Goal: Task Accomplishment & Management: Manage account settings

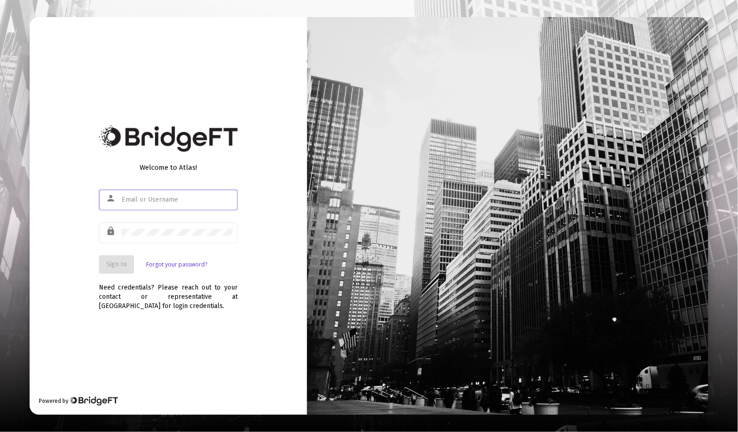
type input "cheryl@balancefp.com"
click at [121, 263] on span "Sign In" at bounding box center [116, 264] width 20 height 8
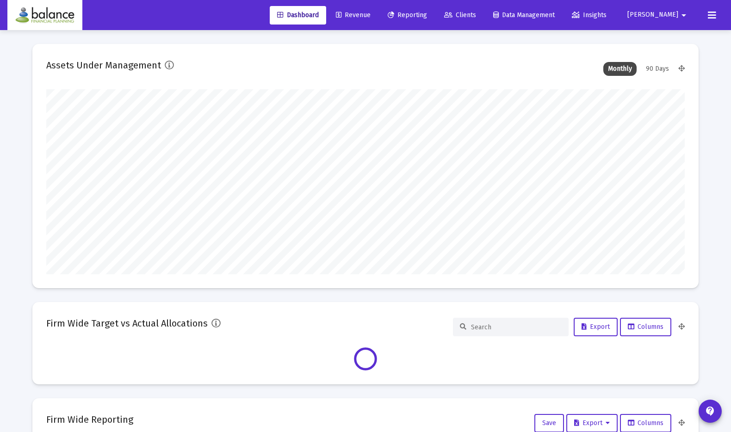
scroll to position [185, 638]
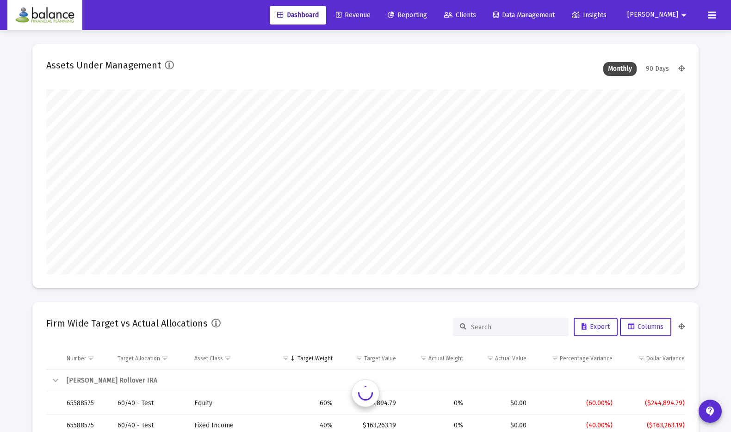
type input "2025-10-09"
type input "cheryl@balancefp.com"
click at [370, 17] on span "Revenue" at bounding box center [353, 15] width 35 height 8
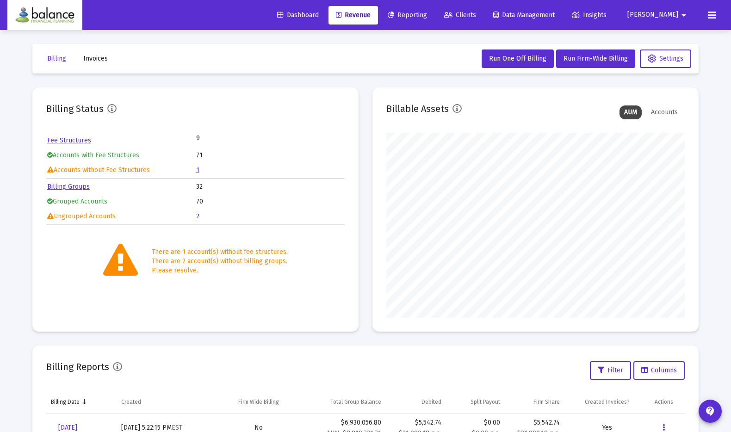
click at [104, 61] on span "Invoices" at bounding box center [95, 59] width 25 height 8
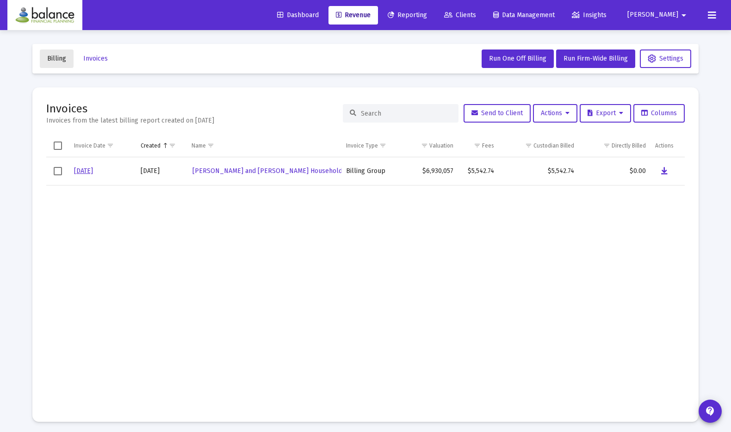
click at [55, 58] on span "Billing" at bounding box center [56, 59] width 19 height 8
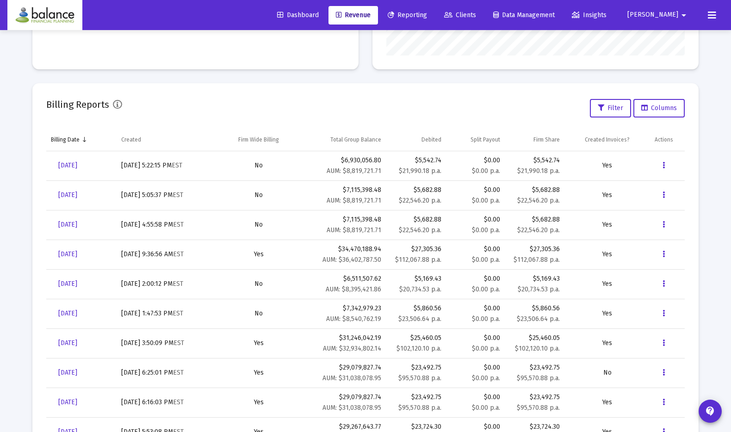
scroll to position [288, 0]
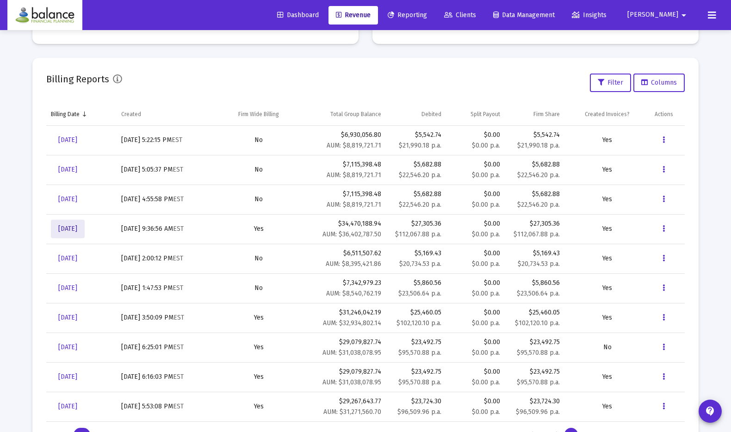
click at [74, 229] on span "[DATE]" at bounding box center [67, 229] width 19 height 8
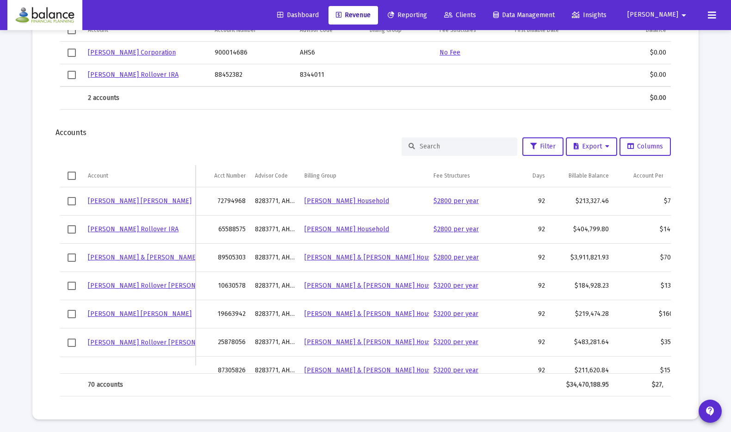
scroll to position [0, 105]
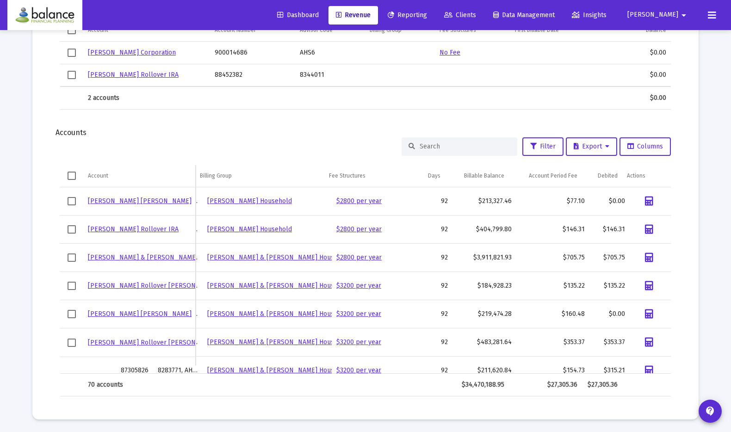
drag, startPoint x: 420, startPoint y: 369, endPoint x: 260, endPoint y: 352, distance: 160.4
click at [260, 352] on div "Dorothy Lubliner Roth IRA 72794968 8283771, AHS6 Dorothy Lubliner Household $28…" at bounding box center [365, 280] width 610 height 186
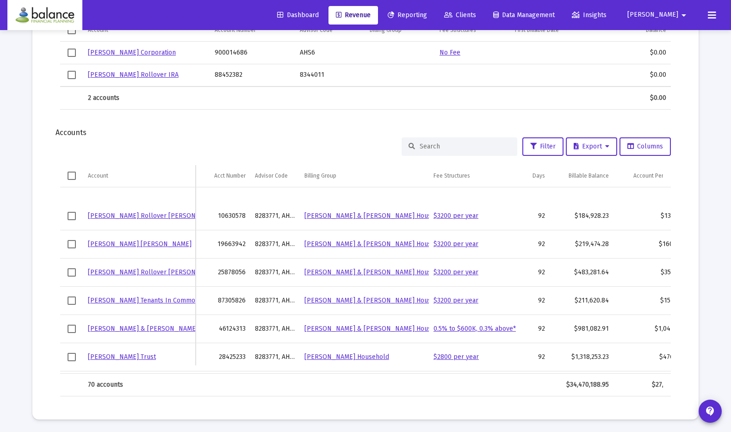
scroll to position [0, 0]
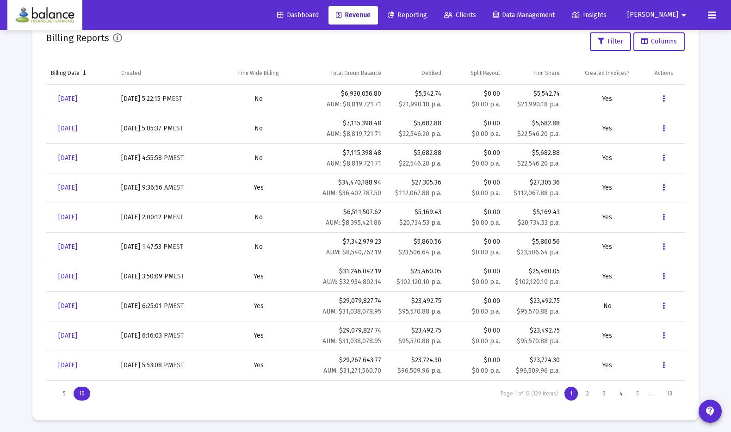
click at [665, 189] on button "Data grid" at bounding box center [663, 187] width 18 height 18
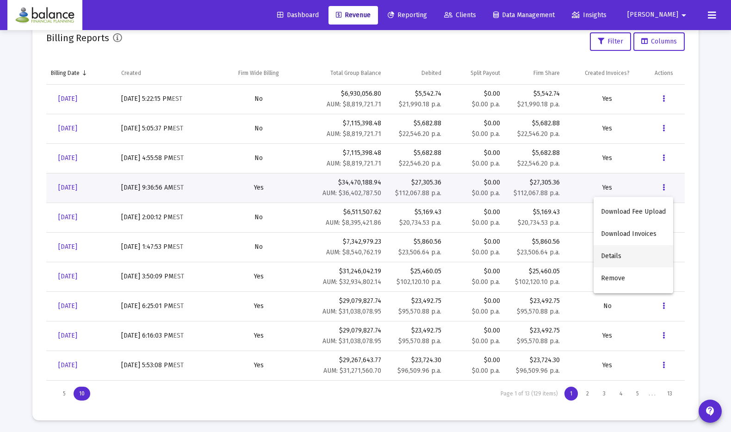
click at [618, 259] on button "Details" at bounding box center [633, 256] width 80 height 22
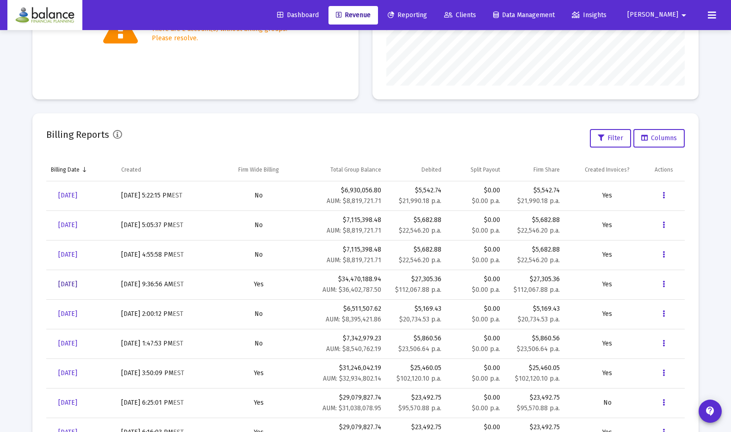
click at [77, 281] on span "[DATE]" at bounding box center [67, 284] width 19 height 8
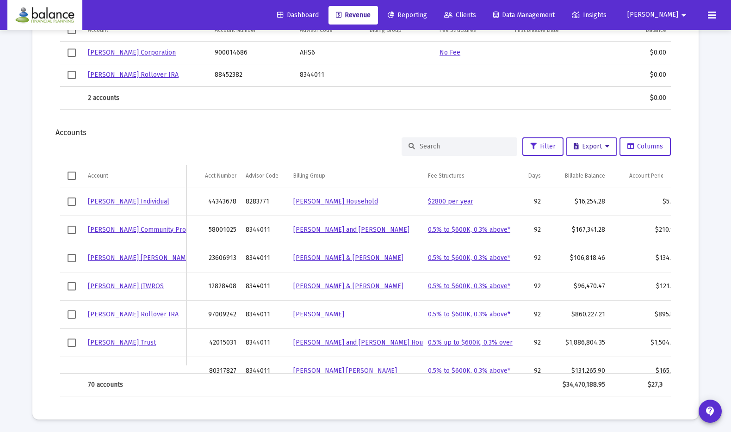
click at [610, 147] on button "Export" at bounding box center [591, 146] width 51 height 18
click at [609, 108] on div at bounding box center [365, 216] width 731 height 432
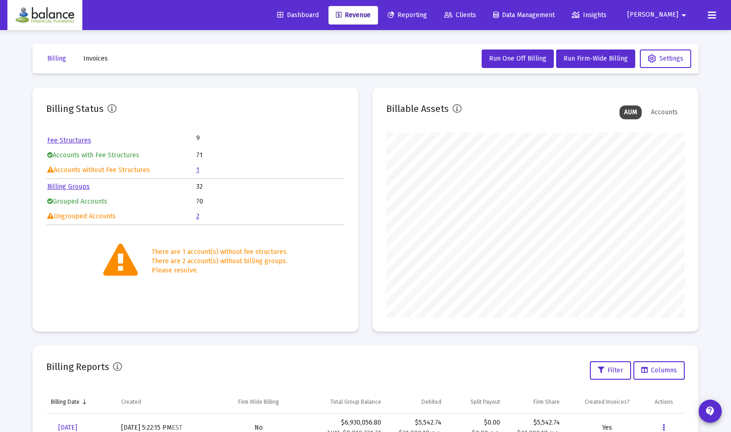
drag, startPoint x: 730, startPoint y: 162, endPoint x: 704, endPoint y: 255, distance: 96.5
click at [704, 256] on div "Loading... Billing Invoices Run One Off Billing Run Firm-Wide Billing Settings …" at bounding box center [365, 381] width 731 height 763
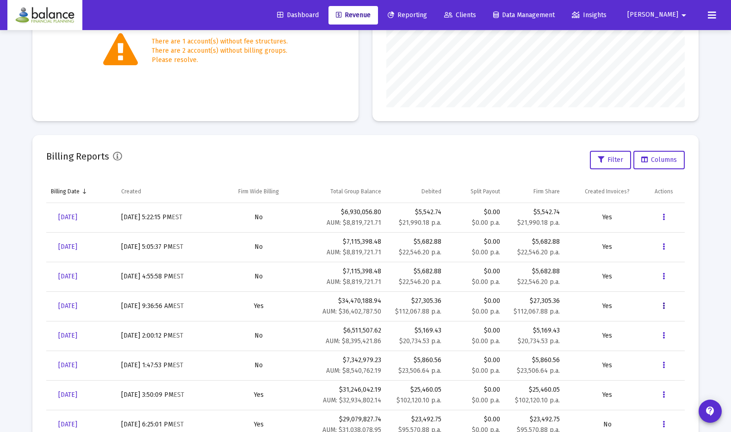
click at [662, 304] on icon "Data grid" at bounding box center [663, 306] width 2 height 11
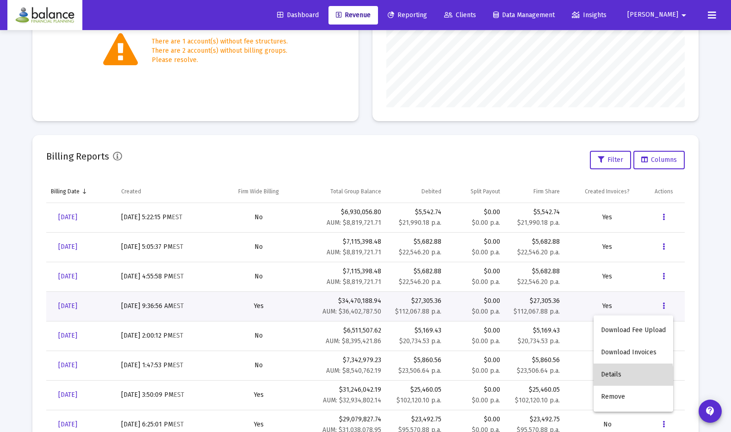
click at [620, 377] on button "Details" at bounding box center [633, 374] width 80 height 22
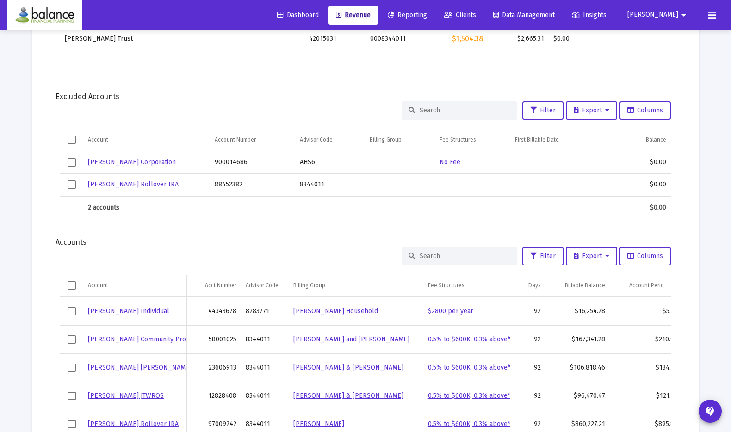
click at [151, 311] on link "Dorothy Lubliner Individual" at bounding box center [128, 311] width 81 height 8
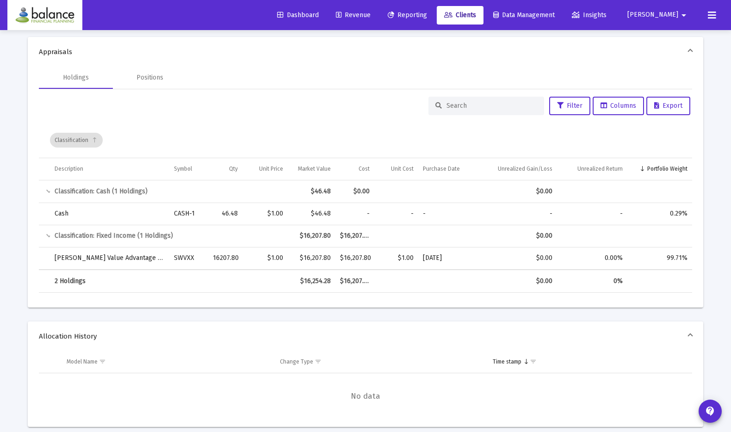
scroll to position [372, 0]
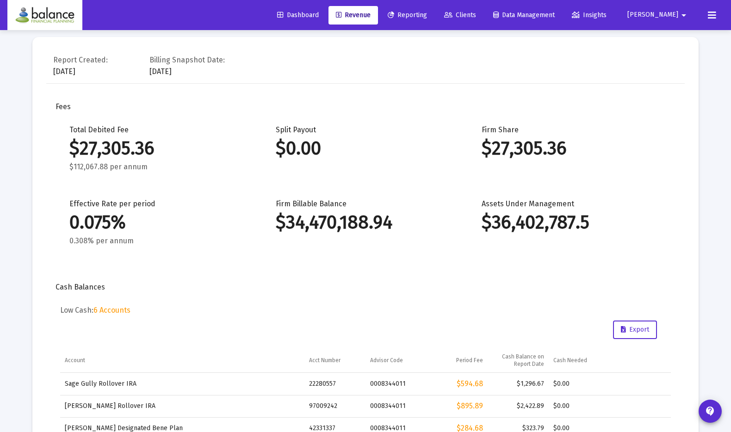
scroll to position [1695, 0]
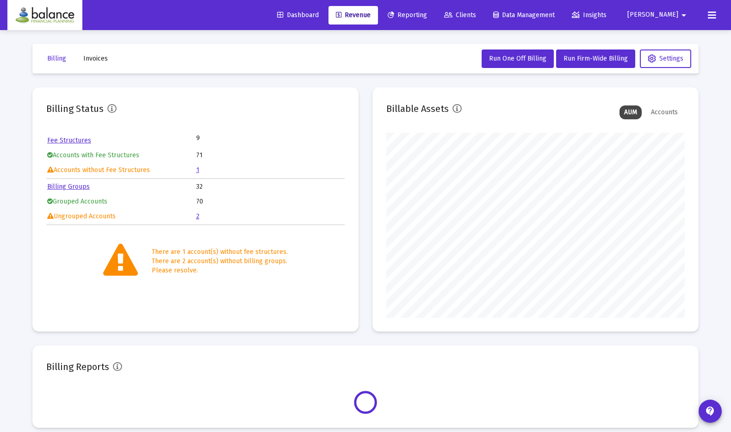
scroll to position [185, 298]
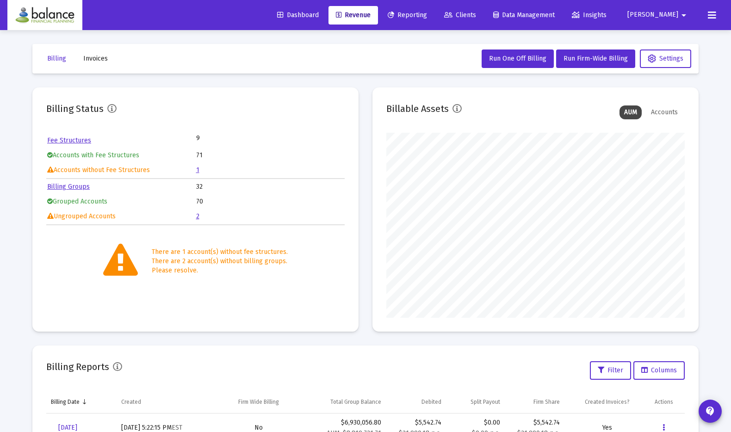
click at [84, 63] on button "Invoices" at bounding box center [95, 58] width 39 height 18
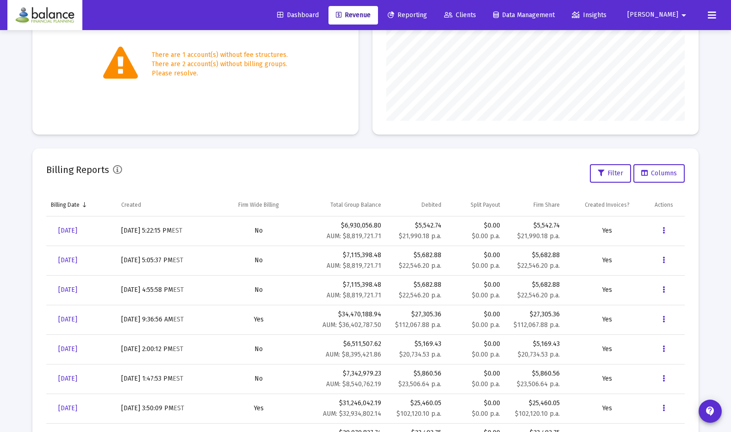
scroll to position [196, 0]
click at [664, 292] on icon "Data grid" at bounding box center [663, 290] width 2 height 11
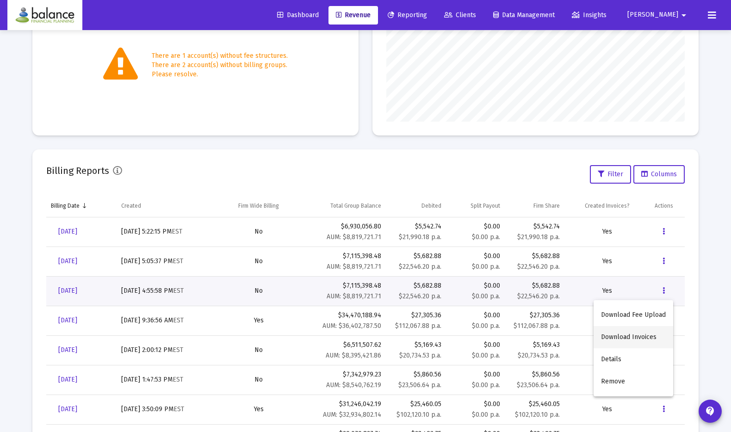
click at [634, 336] on button "Download Invoices" at bounding box center [633, 337] width 80 height 22
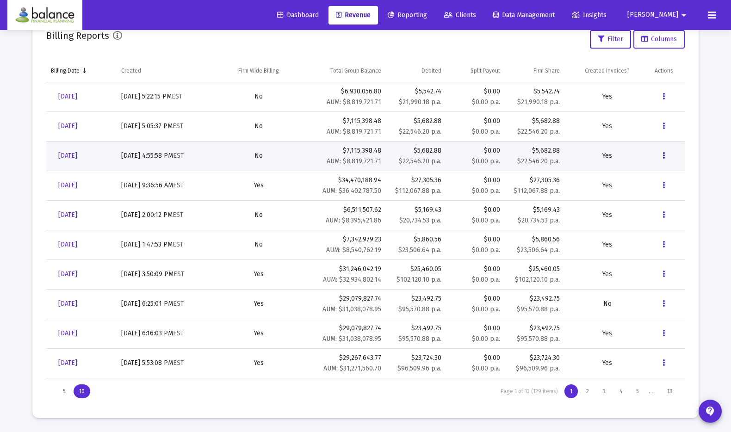
scroll to position [0, 0]
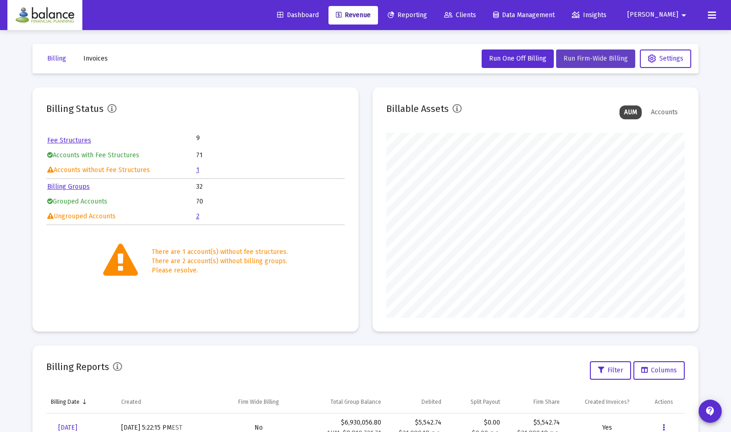
click at [591, 52] on button "Run Firm-Wide Billing" at bounding box center [595, 58] width 79 height 18
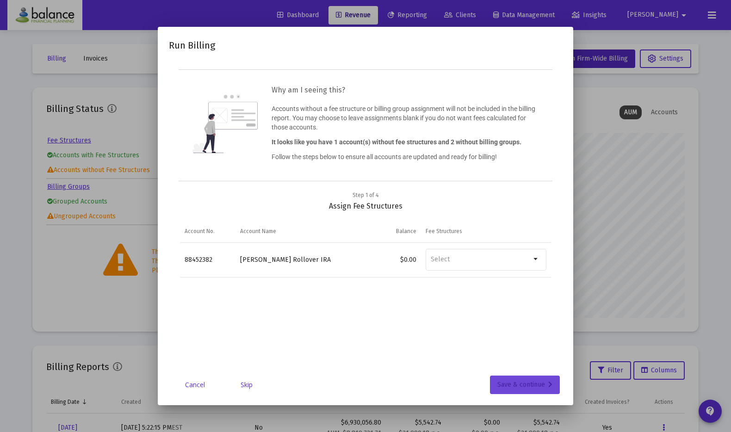
click at [521, 389] on div "Save & continue" at bounding box center [524, 384] width 55 height 18
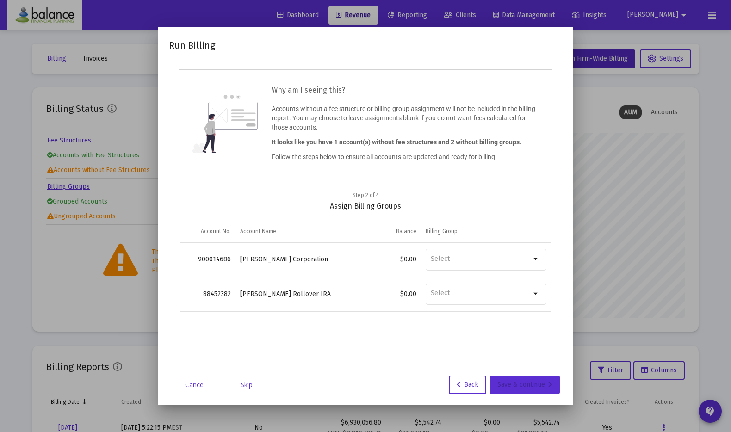
click at [521, 389] on div "Save & continue" at bounding box center [524, 384] width 55 height 18
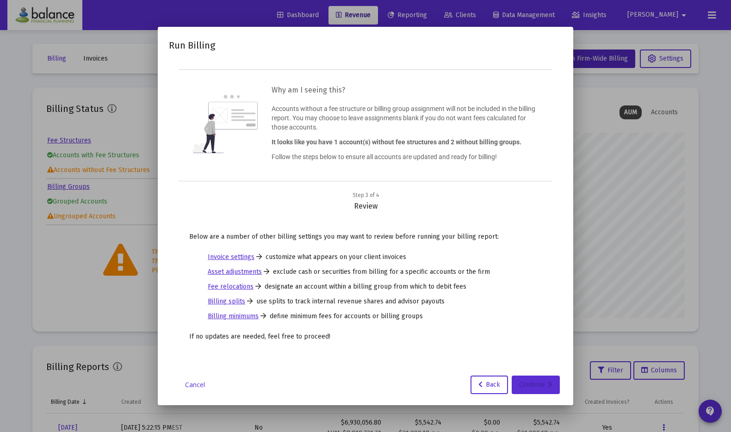
click at [521, 389] on div "Continue" at bounding box center [535, 384] width 33 height 18
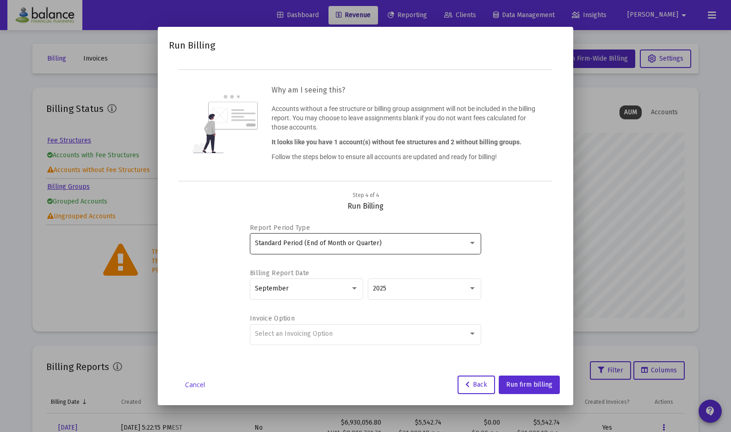
click at [474, 244] on div at bounding box center [472, 243] width 5 height 2
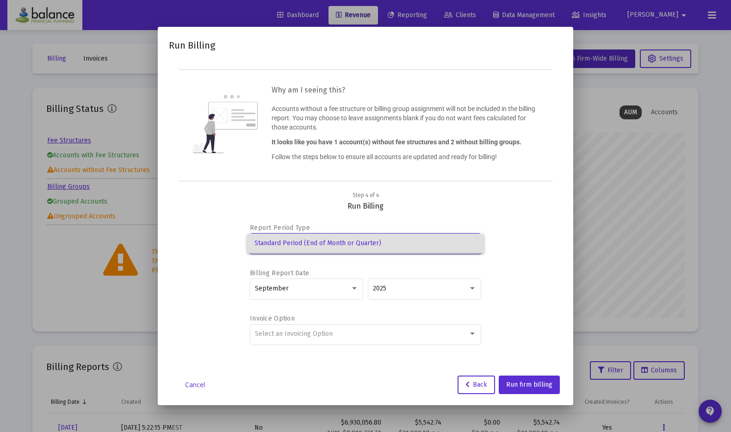
click at [351, 281] on div at bounding box center [365, 216] width 731 height 432
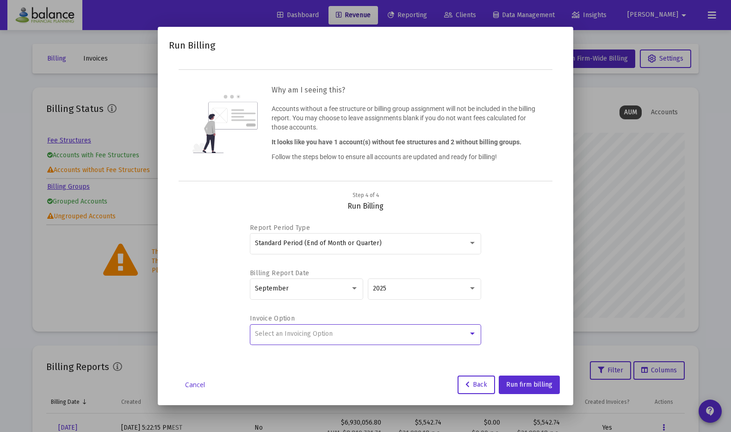
click at [341, 333] on div "Select an Invoicing Option" at bounding box center [361, 333] width 213 height 7
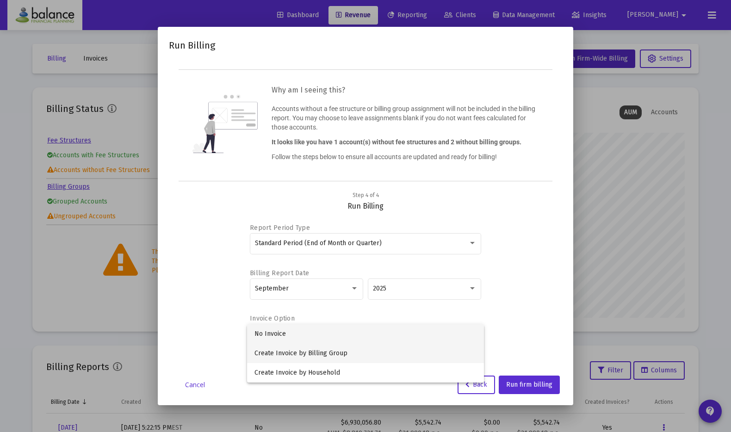
click at [341, 355] on span "Create Invoice by Billing Group" at bounding box center [364, 353] width 221 height 19
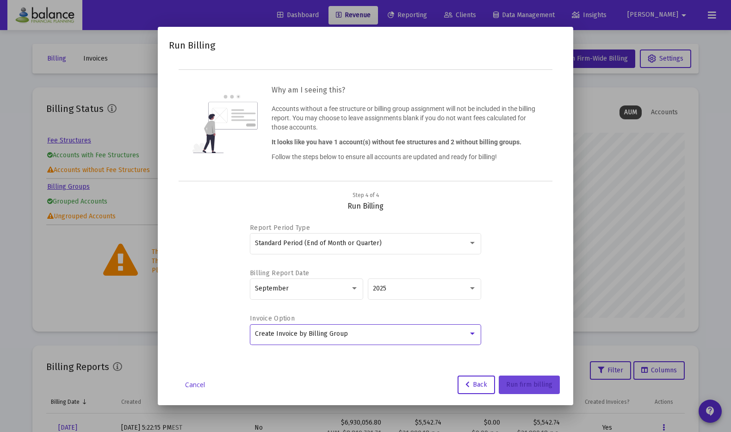
click at [522, 382] on span "Run firm billing" at bounding box center [529, 385] width 46 height 8
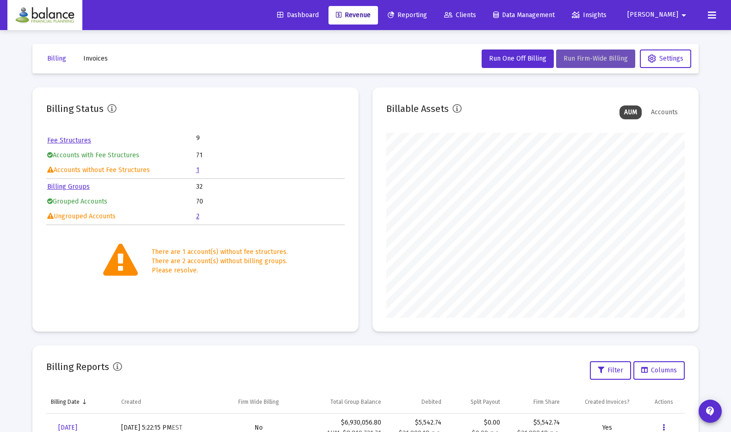
click at [597, 63] on button "Run Firm-Wide Billing" at bounding box center [595, 58] width 79 height 18
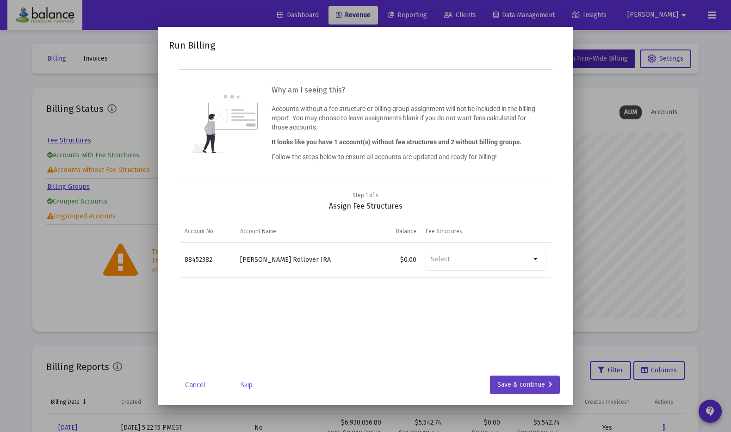
click at [517, 379] on div "Save & continue" at bounding box center [524, 384] width 55 height 18
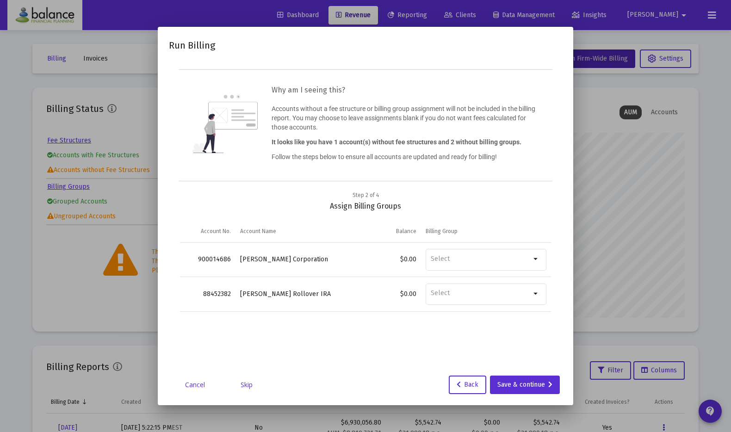
click at [246, 387] on link "Skip" at bounding box center [246, 384] width 46 height 9
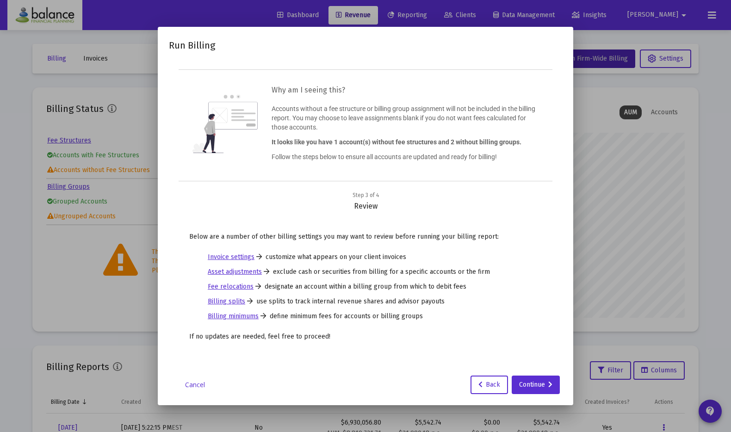
click at [246, 381] on div "Cancel Back Continue" at bounding box center [365, 384] width 393 height 18
click at [538, 385] on div "Continue" at bounding box center [535, 384] width 33 height 18
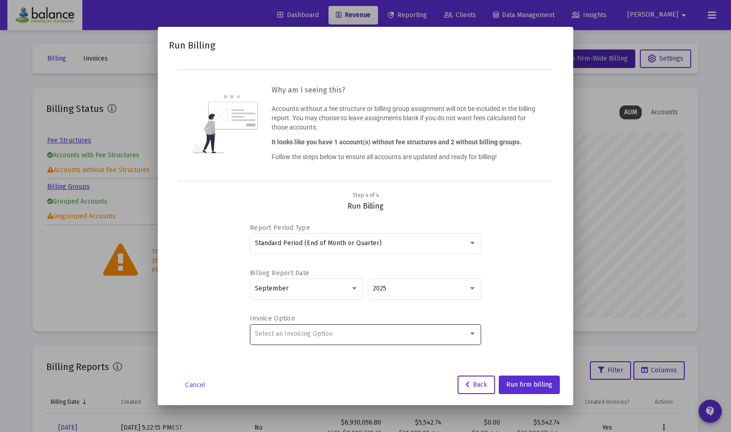
click at [468, 329] on div "Select an Invoicing Option" at bounding box center [365, 333] width 221 height 23
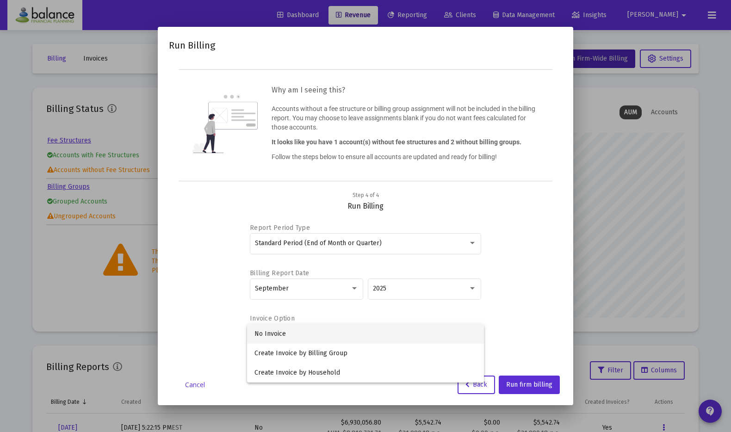
click at [495, 306] on div at bounding box center [365, 216] width 731 height 432
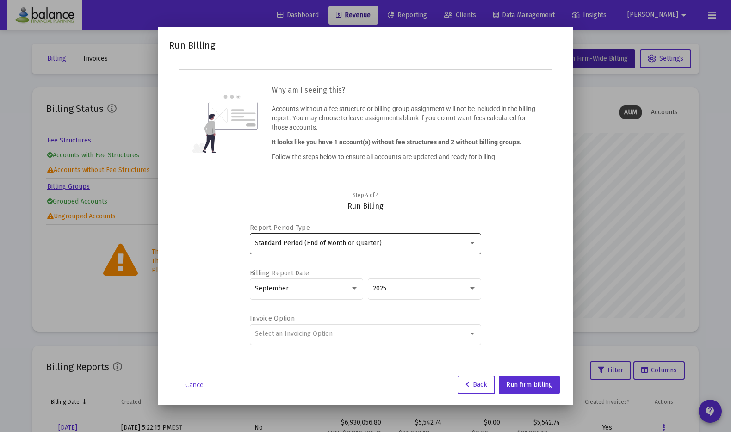
click at [373, 250] on div "Standard Period (End of Month or Quarter)" at bounding box center [365, 243] width 221 height 23
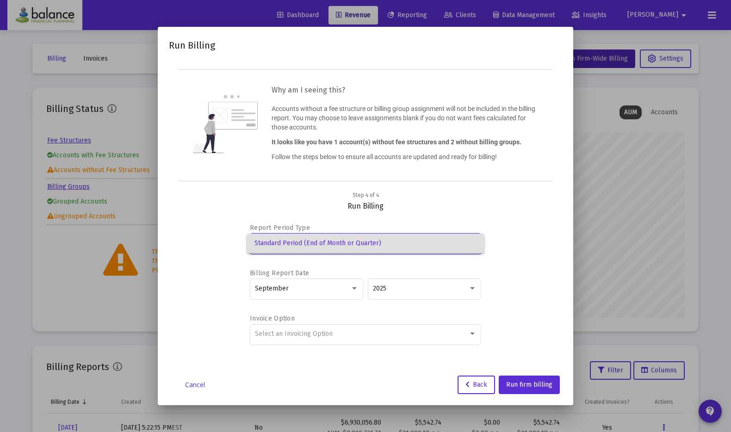
click at [356, 262] on div at bounding box center [365, 216] width 731 height 432
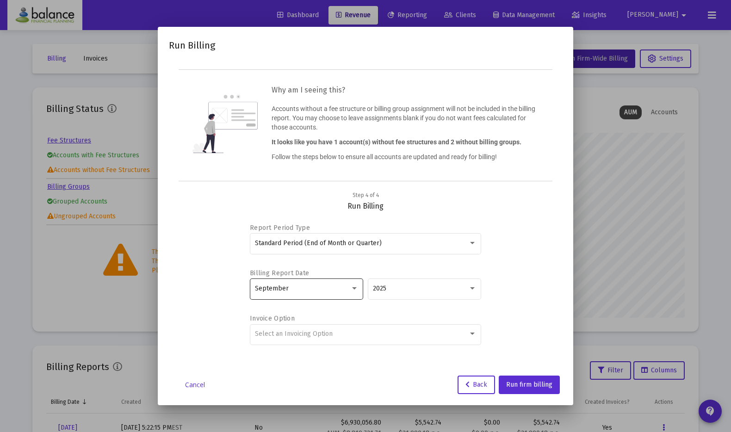
click at [356, 283] on div "September" at bounding box center [307, 288] width 104 height 23
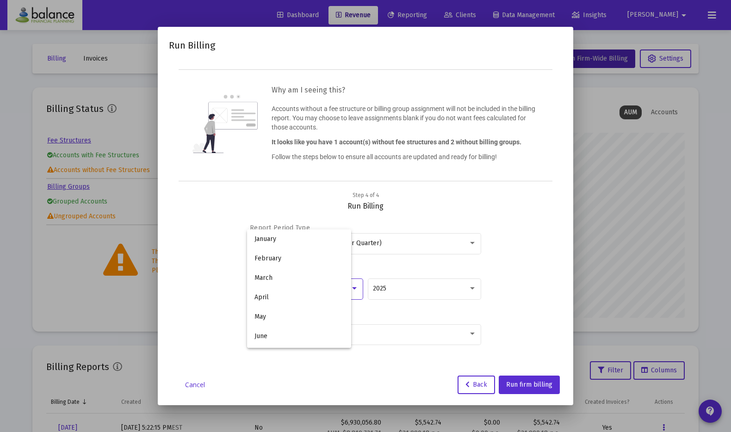
scroll to position [105, 0]
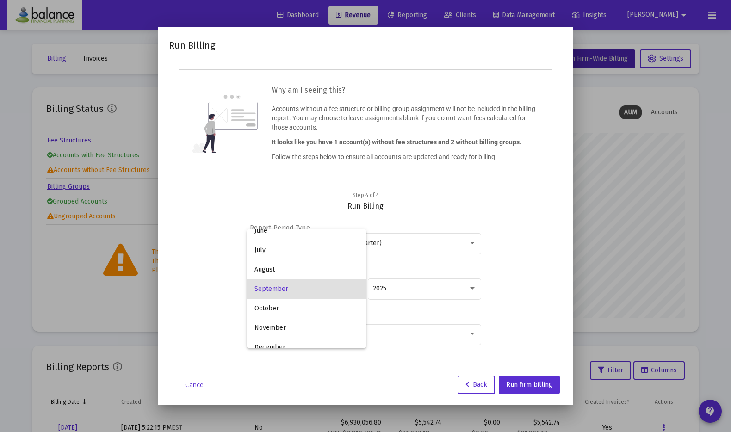
click at [471, 259] on div at bounding box center [365, 216] width 731 height 432
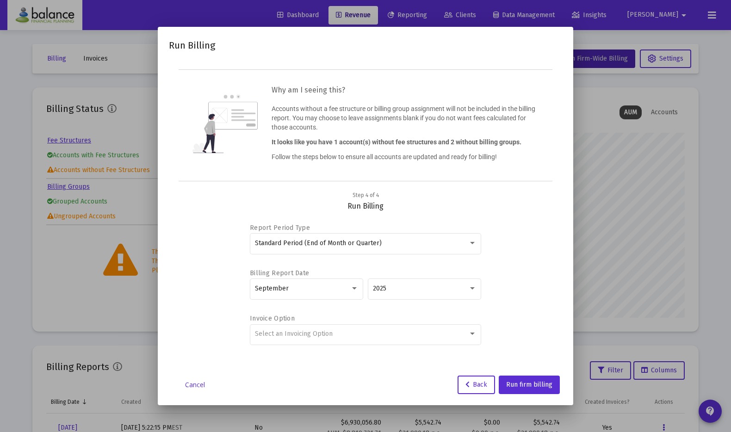
click at [191, 386] on link "Cancel" at bounding box center [195, 384] width 46 height 9
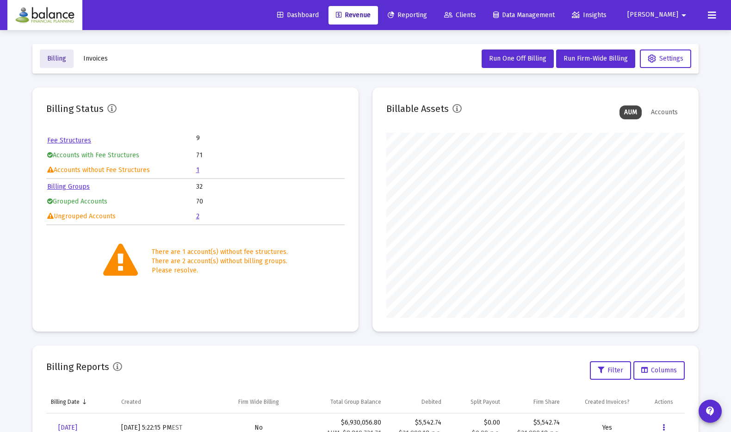
click at [57, 58] on span "Billing" at bounding box center [56, 59] width 19 height 8
click at [81, 61] on button "Invoices" at bounding box center [95, 58] width 39 height 18
click at [98, 58] on span "Invoices" at bounding box center [95, 59] width 25 height 8
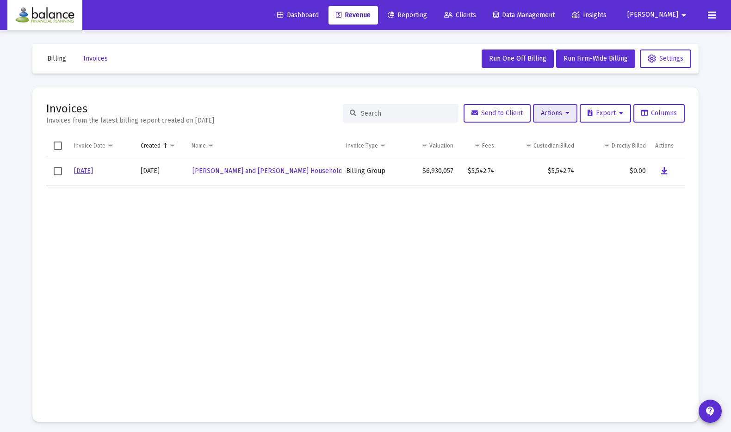
click at [565, 110] on icon at bounding box center [567, 113] width 4 height 6
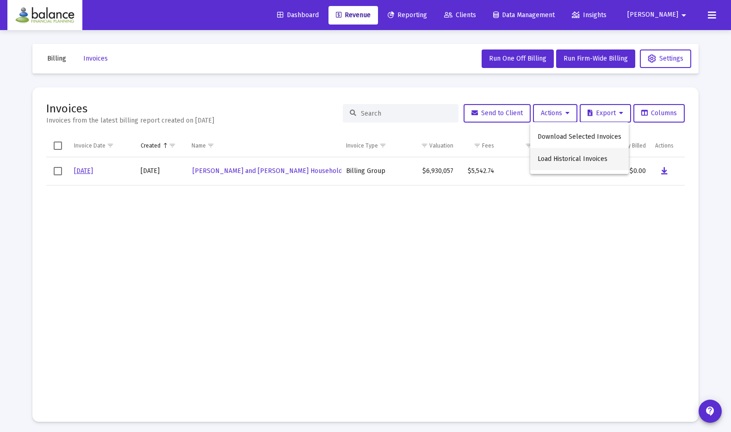
click at [573, 157] on button "Load Historical Invoices" at bounding box center [579, 159] width 98 height 22
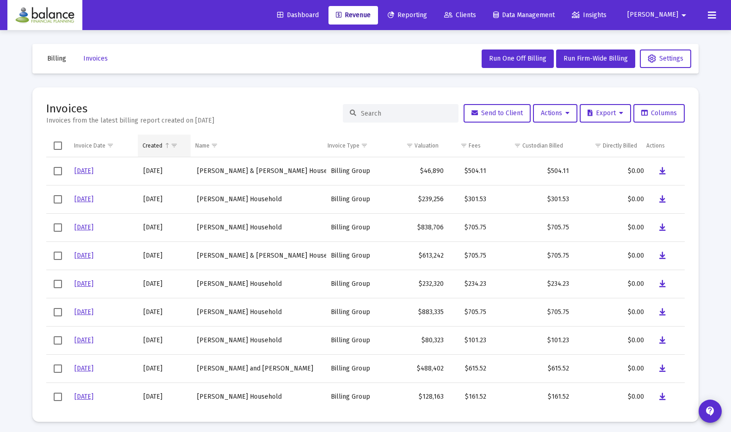
click at [171, 145] on span "Show filter options for column 'Created'" at bounding box center [174, 145] width 7 height 7
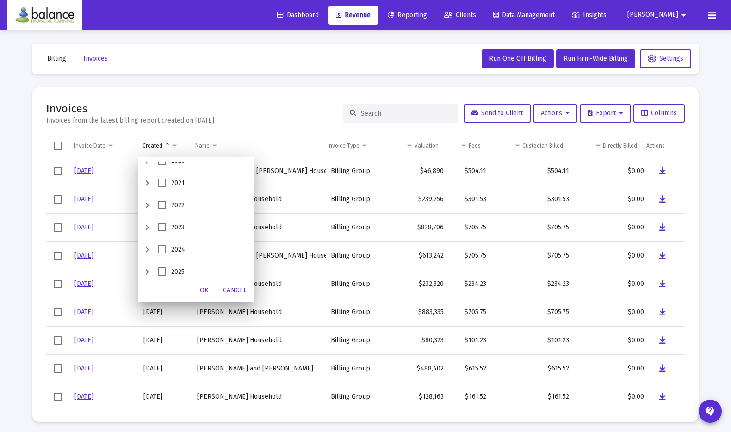
scroll to position [62, 0]
click at [162, 264] on span "2025" at bounding box center [162, 267] width 8 height 8
click at [207, 288] on span "OK" at bounding box center [204, 290] width 9 height 8
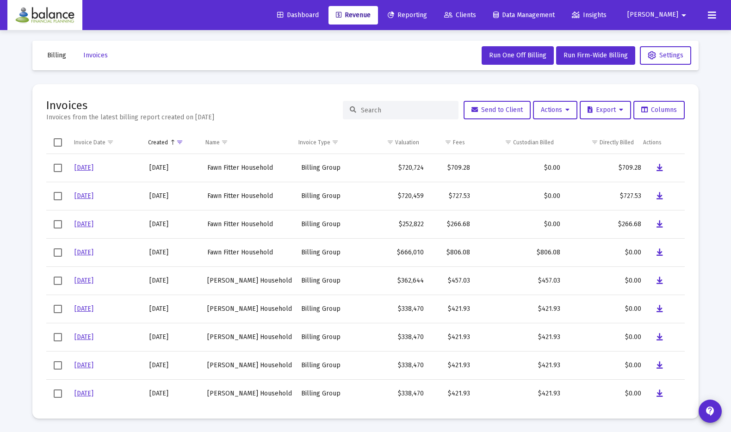
scroll to position [0, 0]
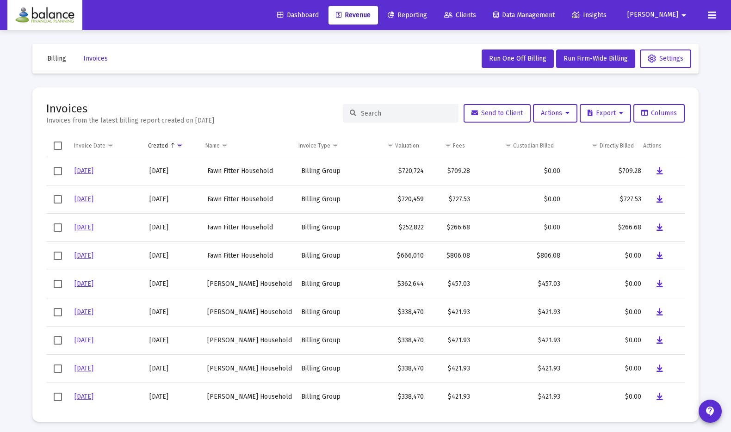
click at [61, 55] on span "Billing" at bounding box center [56, 59] width 19 height 8
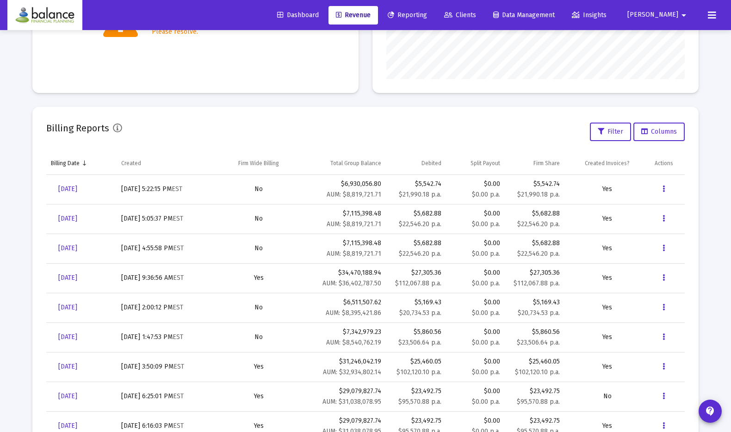
scroll to position [257, 0]
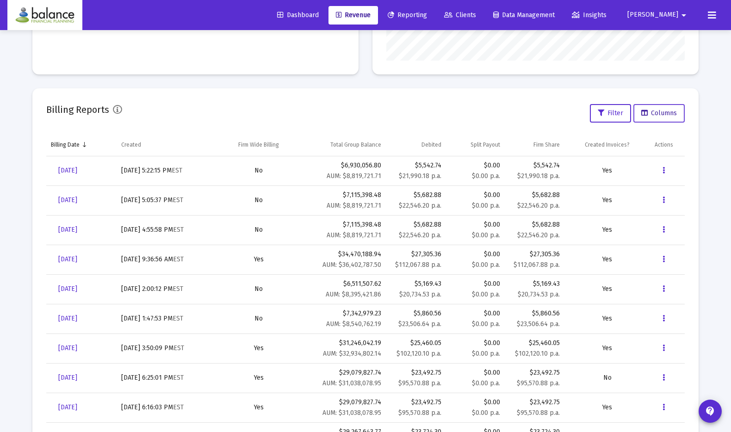
click at [670, 107] on button "Columns" at bounding box center [658, 113] width 51 height 18
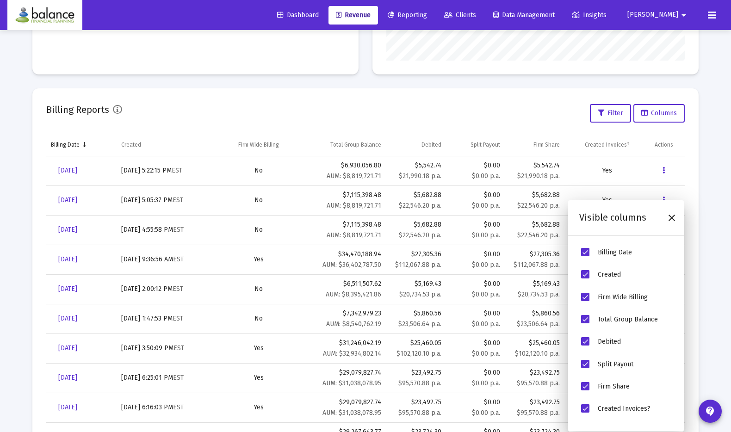
scroll to position [19, 0]
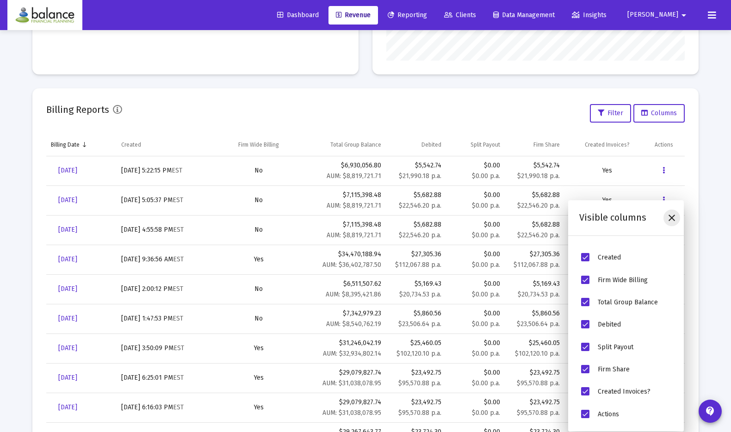
click at [670, 221] on icon "Close" at bounding box center [671, 217] width 11 height 11
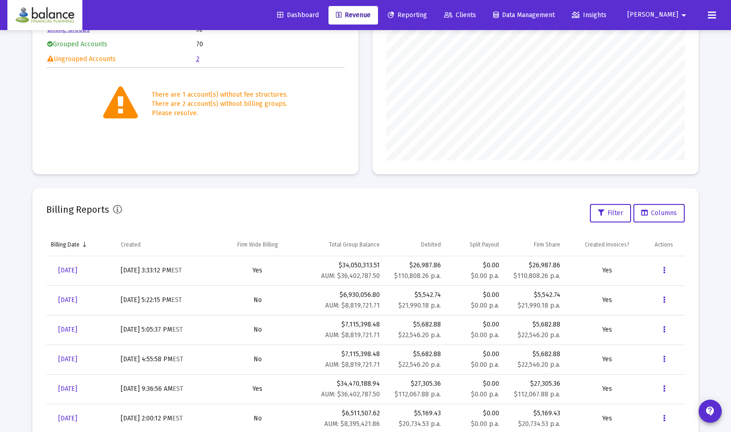
scroll to position [164, 0]
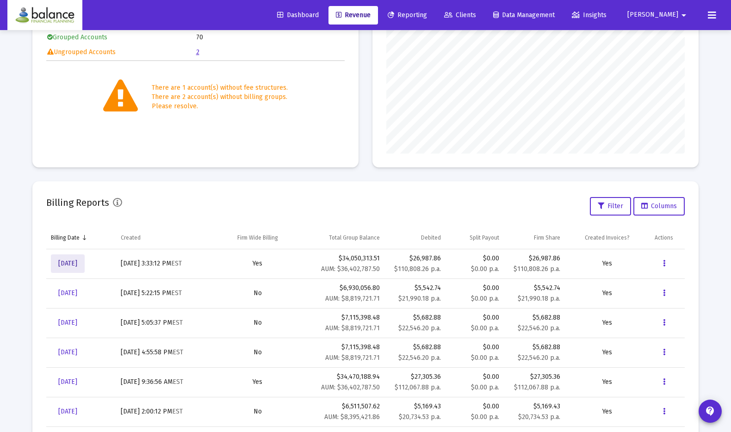
click at [73, 263] on span "[DATE]" at bounding box center [67, 263] width 19 height 8
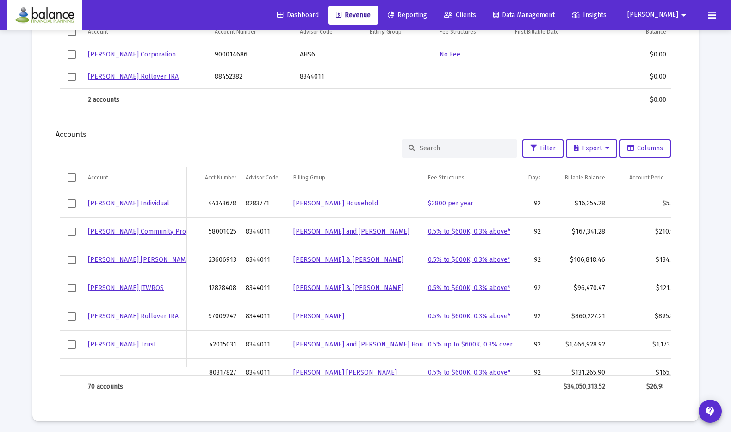
scroll to position [596, 0]
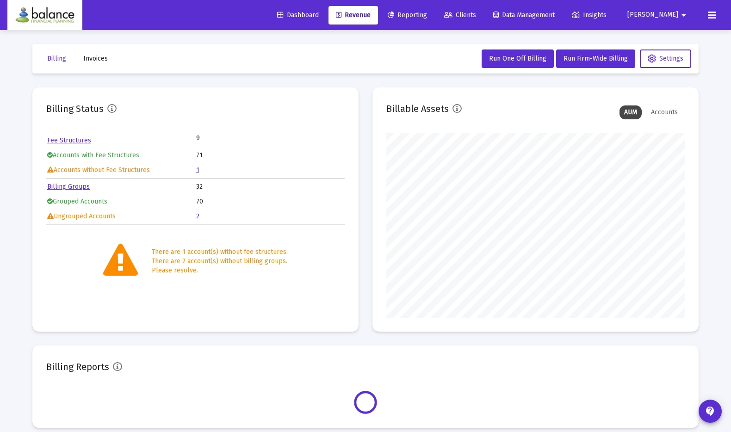
scroll to position [185, 298]
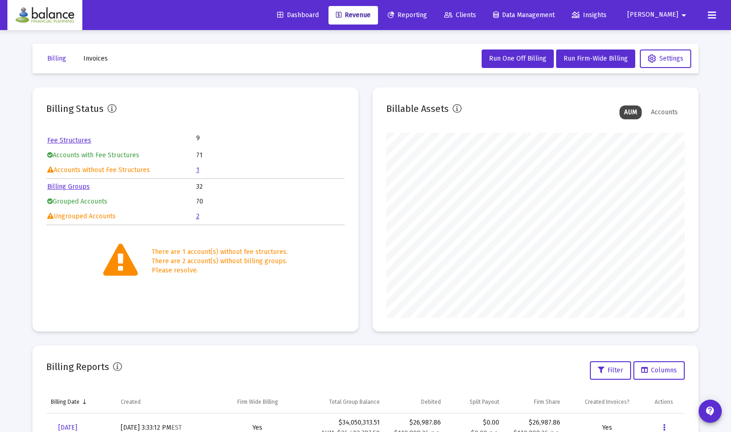
click at [108, 58] on button "Invoices" at bounding box center [95, 58] width 39 height 18
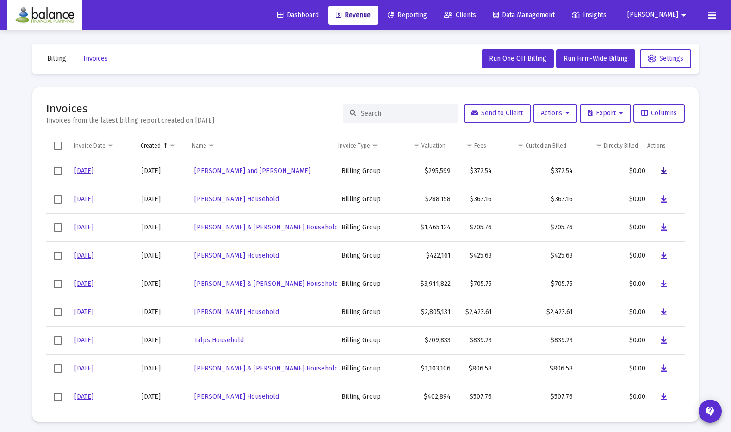
click at [660, 171] on icon "Data grid" at bounding box center [663, 171] width 6 height 11
click at [660, 198] on icon "Data grid" at bounding box center [663, 199] width 6 height 11
click at [660, 224] on icon "Data grid" at bounding box center [663, 227] width 6 height 11
click at [660, 257] on icon "Data grid" at bounding box center [663, 255] width 6 height 11
click at [660, 281] on icon "Data grid" at bounding box center [663, 283] width 6 height 11
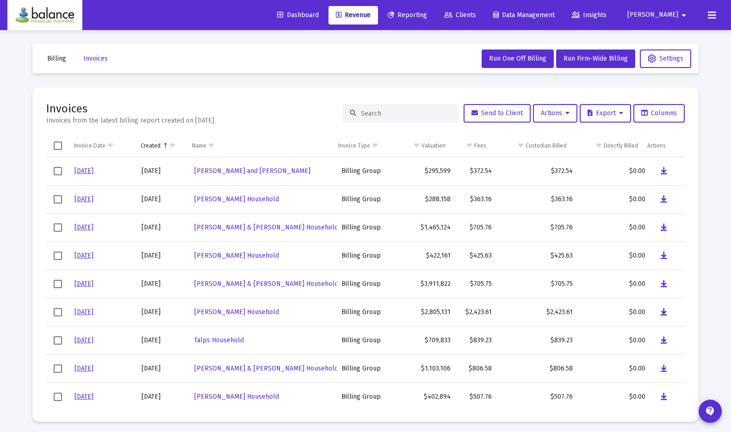
click at [660, 312] on icon "Data grid" at bounding box center [663, 312] width 6 height 11
click at [660, 337] on icon "Data grid" at bounding box center [663, 340] width 6 height 11
click at [660, 366] on icon "Data grid" at bounding box center [663, 368] width 6 height 11
click at [660, 398] on icon "Data grid" at bounding box center [663, 396] width 6 height 11
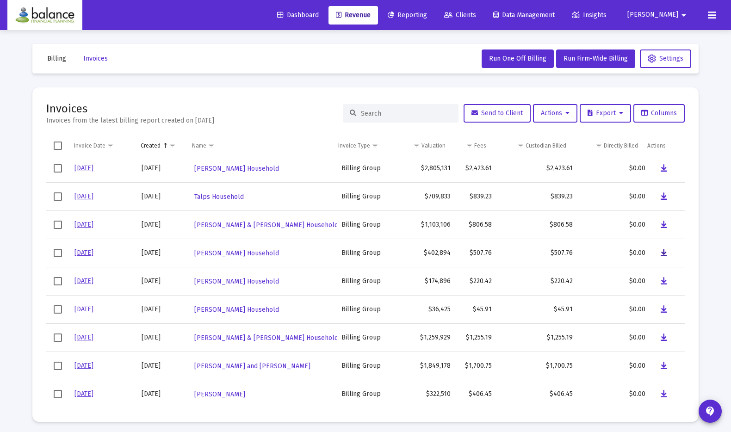
scroll to position [150, 0]
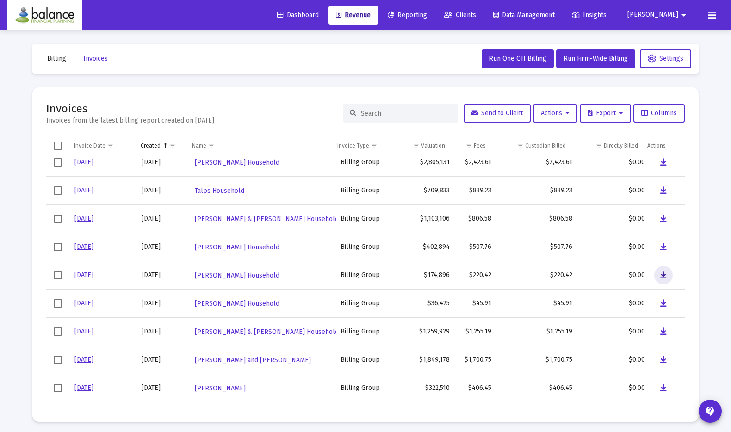
click at [660, 272] on icon "Data grid" at bounding box center [663, 275] width 6 height 11
click at [660, 305] on icon "Data grid" at bounding box center [663, 303] width 6 height 11
click at [656, 325] on button "Data grid" at bounding box center [663, 331] width 18 height 18
click at [660, 359] on icon "Data grid" at bounding box center [663, 359] width 6 height 11
click at [660, 386] on icon "Data grid" at bounding box center [663, 387] width 6 height 11
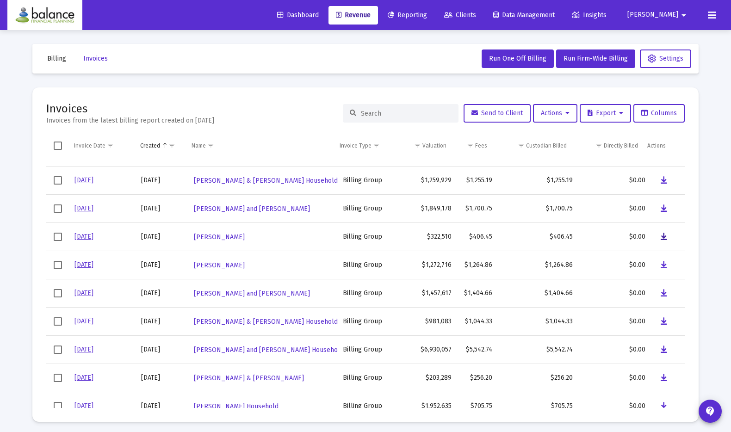
scroll to position [309, 0]
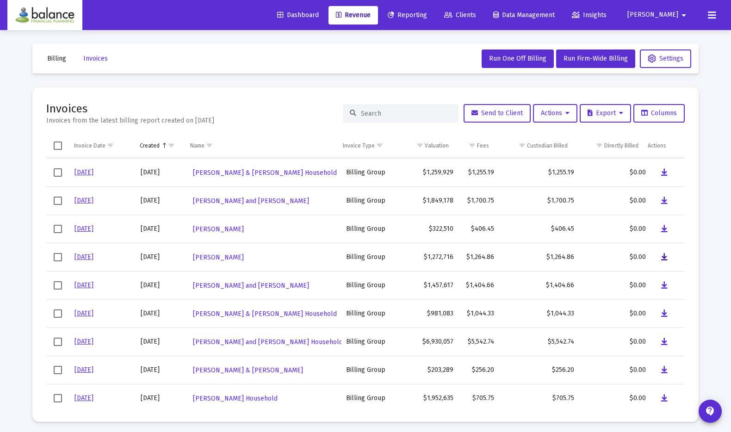
click at [661, 258] on icon "Data grid" at bounding box center [664, 257] width 6 height 11
click at [661, 285] on icon "Data grid" at bounding box center [664, 285] width 6 height 11
click at [661, 313] on icon "Data grid" at bounding box center [664, 313] width 6 height 11
click at [661, 341] on icon "Data grid" at bounding box center [664, 341] width 6 height 11
click at [661, 371] on icon "Data grid" at bounding box center [664, 369] width 6 height 11
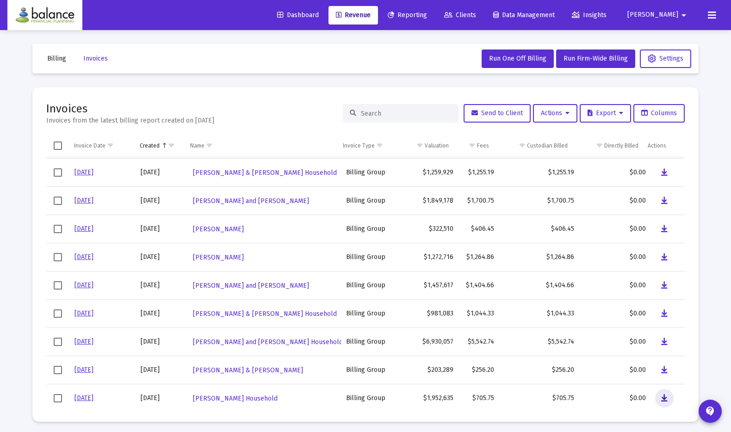
click at [661, 399] on icon "Data grid" at bounding box center [664, 398] width 6 height 11
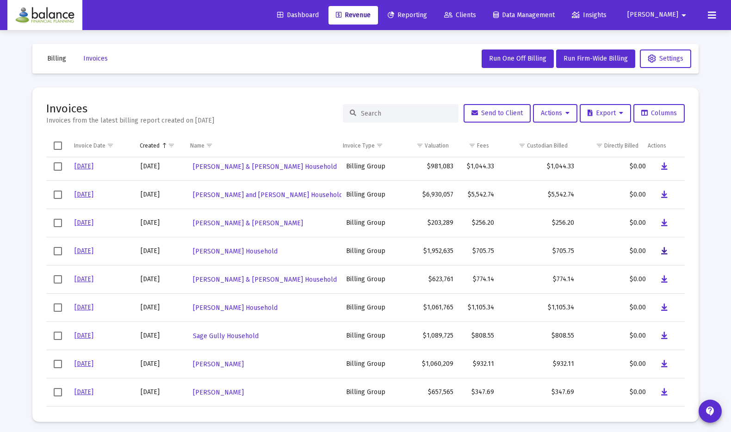
scroll to position [465, 0]
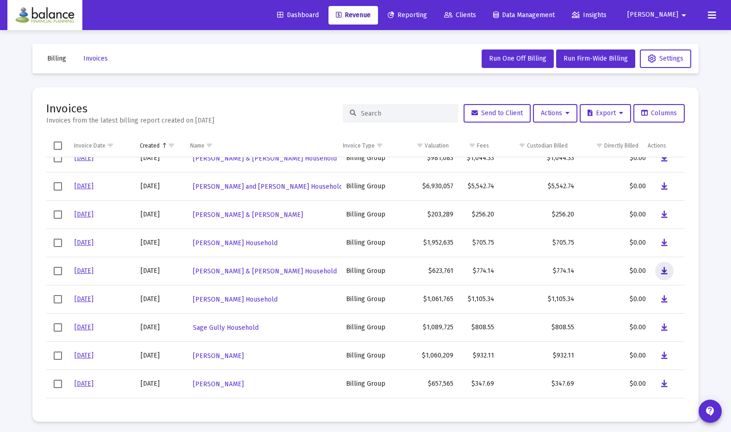
click at [661, 270] on icon "Data grid" at bounding box center [664, 270] width 6 height 11
click at [661, 299] on icon "Data grid" at bounding box center [664, 299] width 6 height 11
click at [661, 325] on icon "Data grid" at bounding box center [664, 327] width 6 height 11
click at [661, 351] on icon "Data grid" at bounding box center [664, 355] width 6 height 11
click at [655, 384] on button "Data grid" at bounding box center [664, 384] width 18 height 18
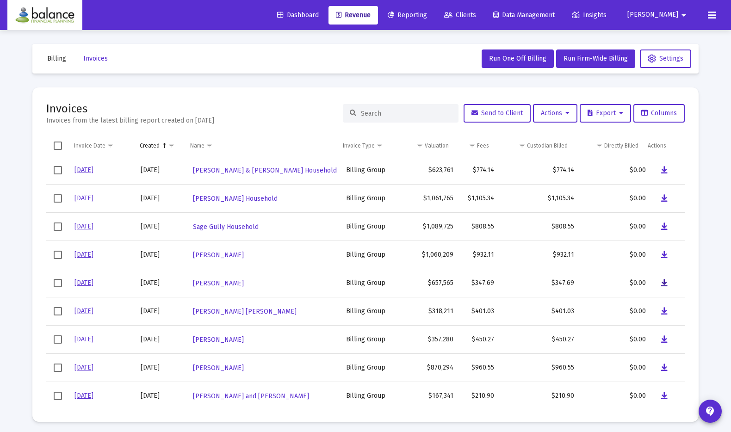
scroll to position [568, 0]
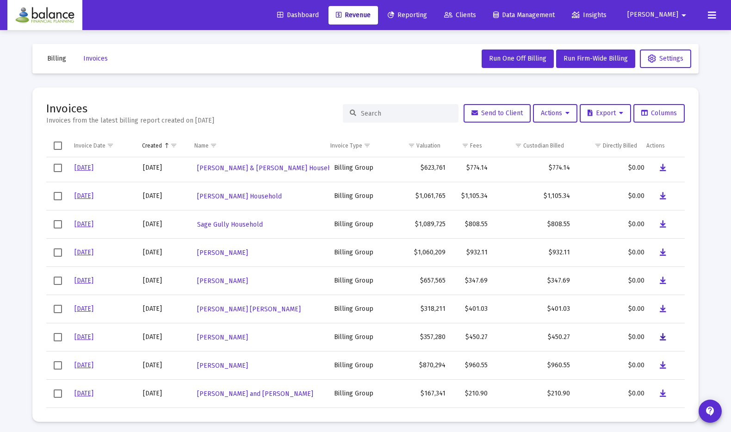
click at [659, 335] on icon "Data grid" at bounding box center [662, 337] width 6 height 11
click at [659, 364] on icon "Data grid" at bounding box center [662, 365] width 6 height 11
click at [653, 395] on button "Data grid" at bounding box center [662, 393] width 18 height 18
